Goal: Register for event/course

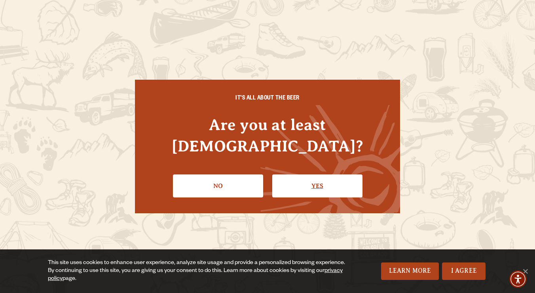
click at [302, 174] on link "Yes" at bounding box center [317, 185] width 90 height 23
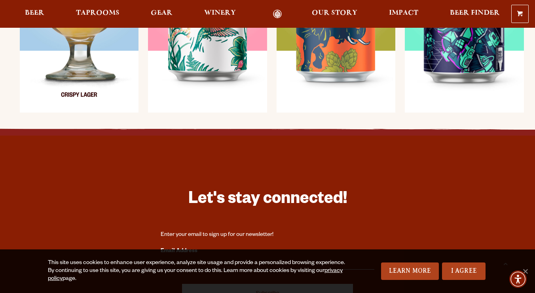
scroll to position [617, 0]
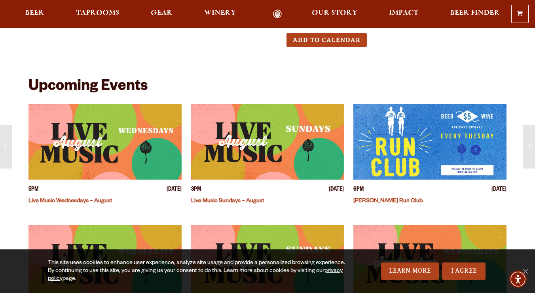
scroll to position [187, 0]
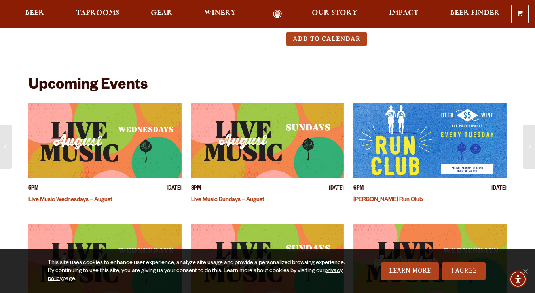
click at [74, 197] on link "Live Music Wednesdays – August" at bounding box center [70, 200] width 84 height 6
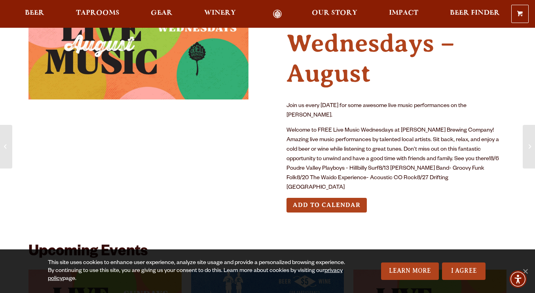
scroll to position [60, 0]
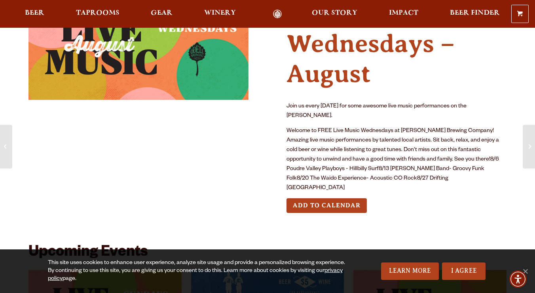
click at [338, 198] on button "Add to Calendar" at bounding box center [327, 205] width 80 height 15
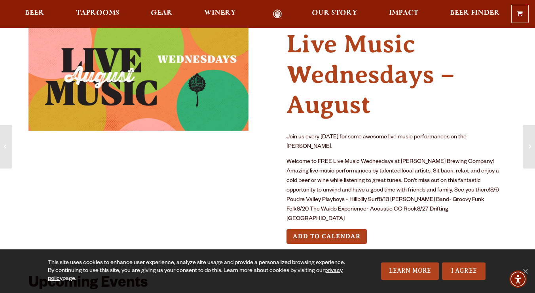
scroll to position [0, 0]
